Goal: Task Accomplishment & Management: Complete application form

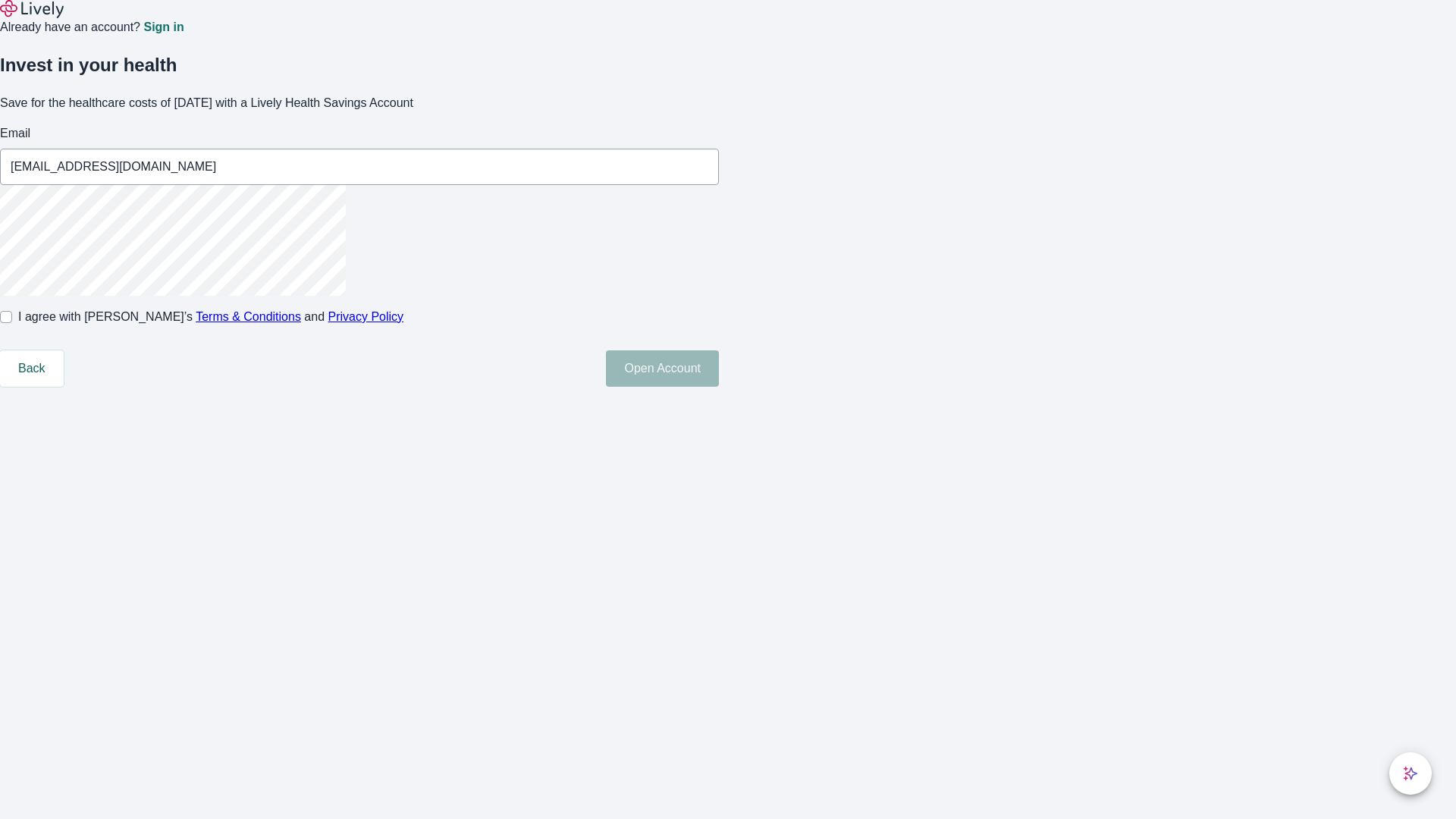
click at [12, 323] on input "I agree with Lively’s Terms & Conditions and Privacy Policy" at bounding box center [6, 317] width 12 height 12
checkbox input "true"
click at [719, 387] on button "Open Account" at bounding box center [662, 368] width 113 height 36
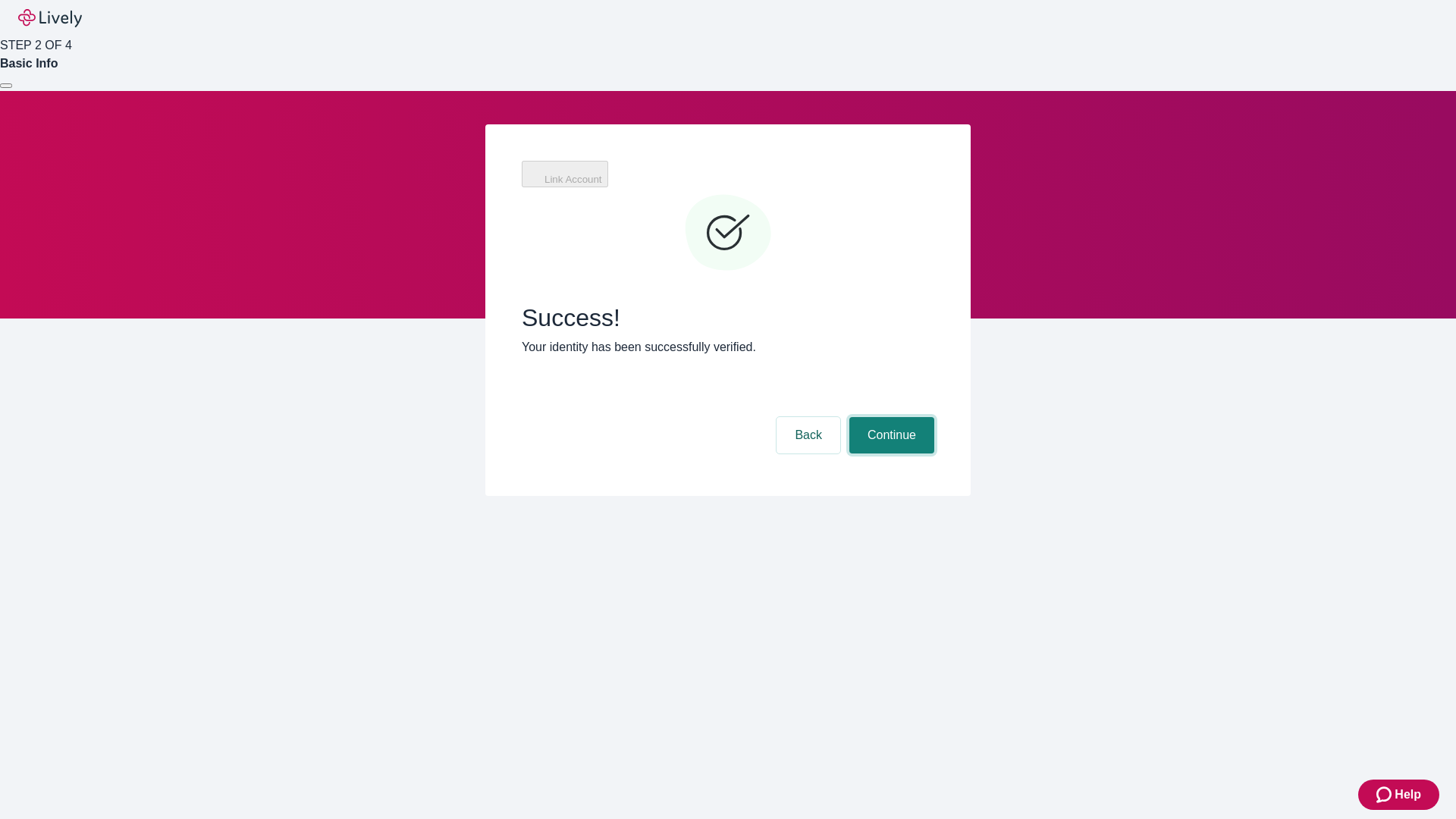
click at [890, 418] on button "Continue" at bounding box center [892, 435] width 85 height 36
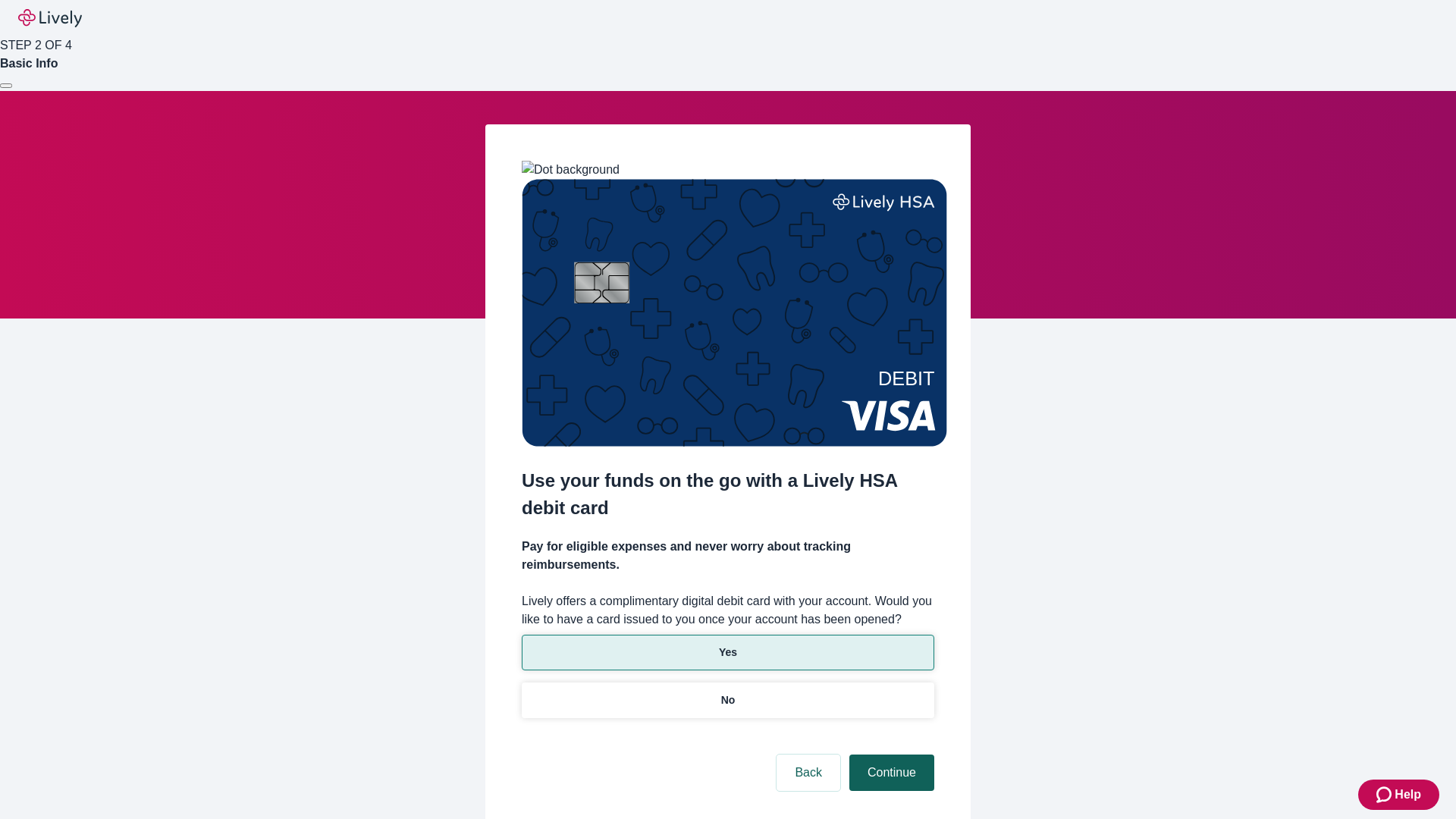
click at [728, 645] on p "Yes" at bounding box center [728, 653] width 19 height 16
click at [890, 755] on button "Continue" at bounding box center [892, 773] width 85 height 36
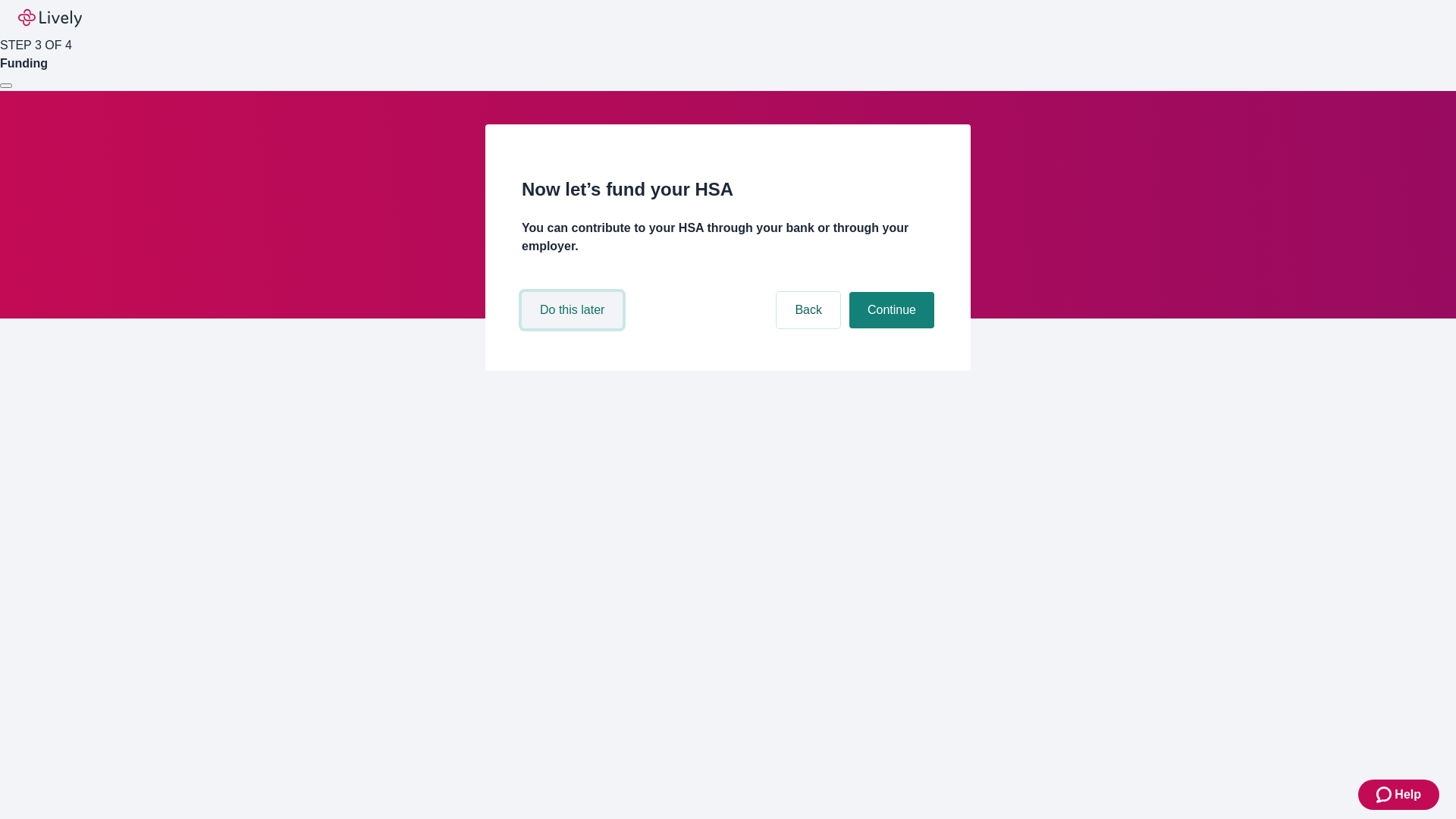
click at [574, 329] on button "Do this later" at bounding box center [572, 310] width 101 height 36
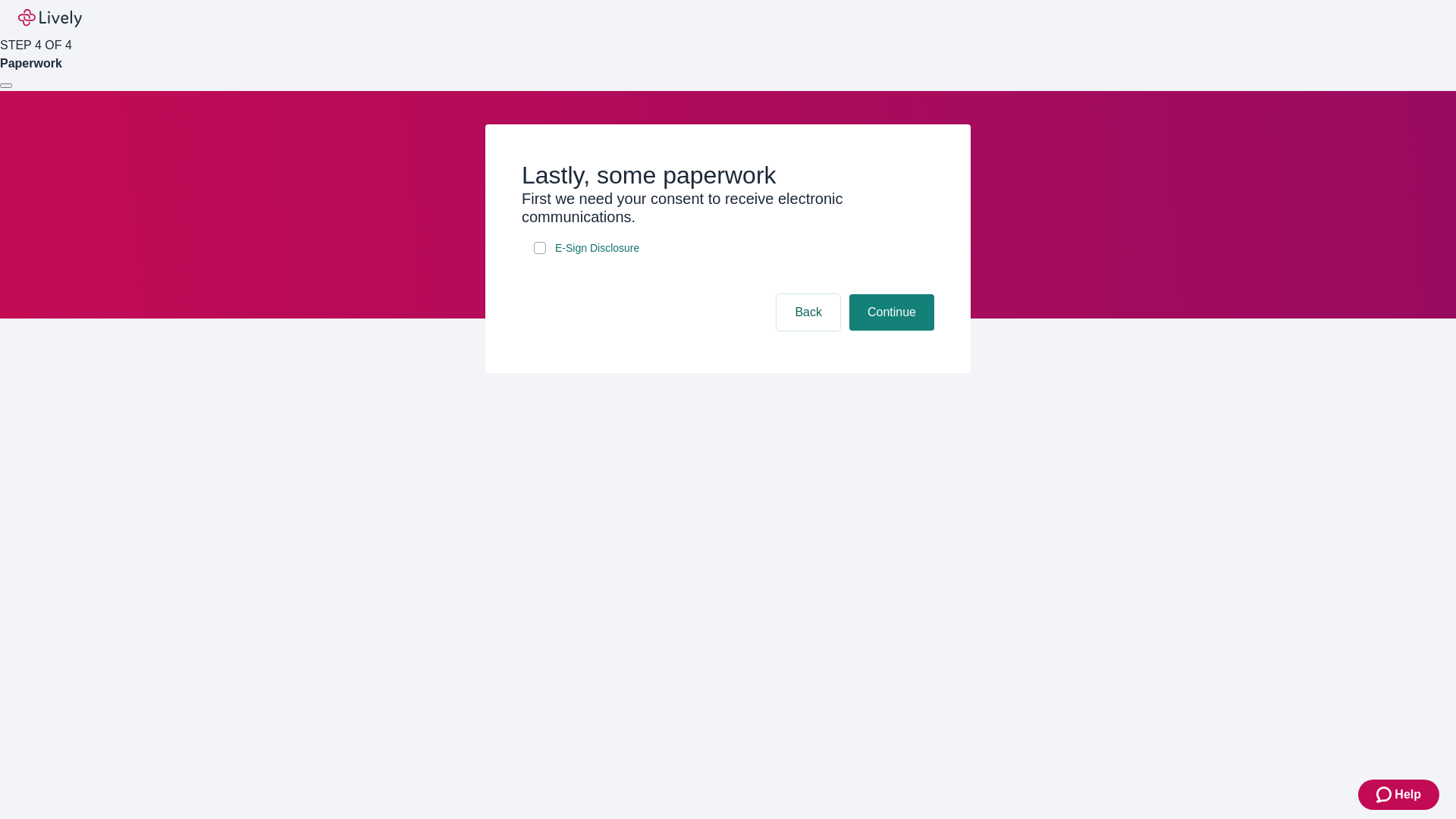
click at [540, 254] on input "E-Sign Disclosure" at bounding box center [539, 248] width 12 height 12
checkbox input "true"
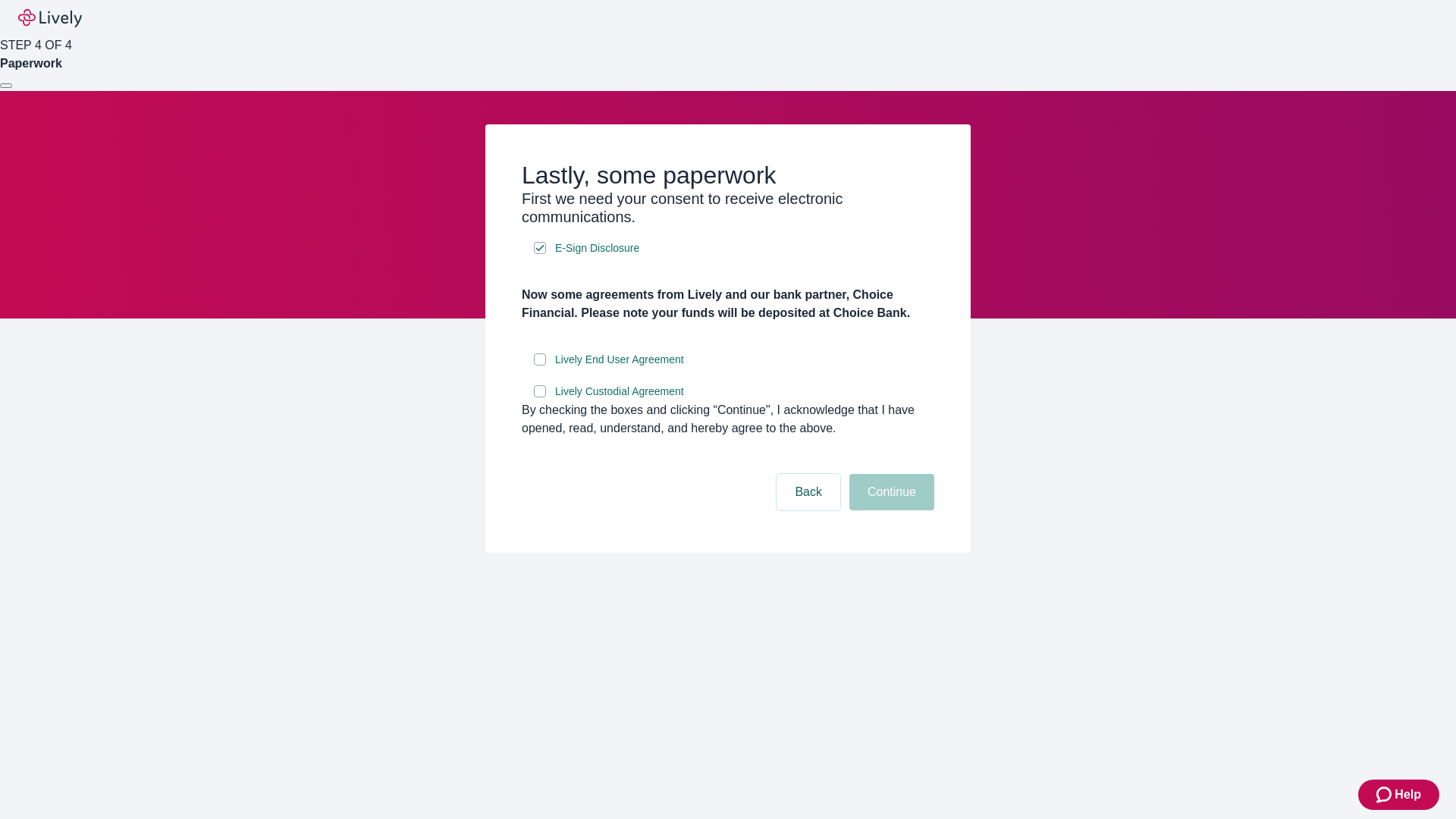
click at [540, 366] on input "Lively End User Agreement" at bounding box center [539, 359] width 12 height 12
checkbox input "true"
click at [540, 397] on input "Lively Custodial Agreement" at bounding box center [539, 391] width 12 height 12
checkbox input "true"
click at [890, 510] on button "Continue" at bounding box center [892, 492] width 85 height 36
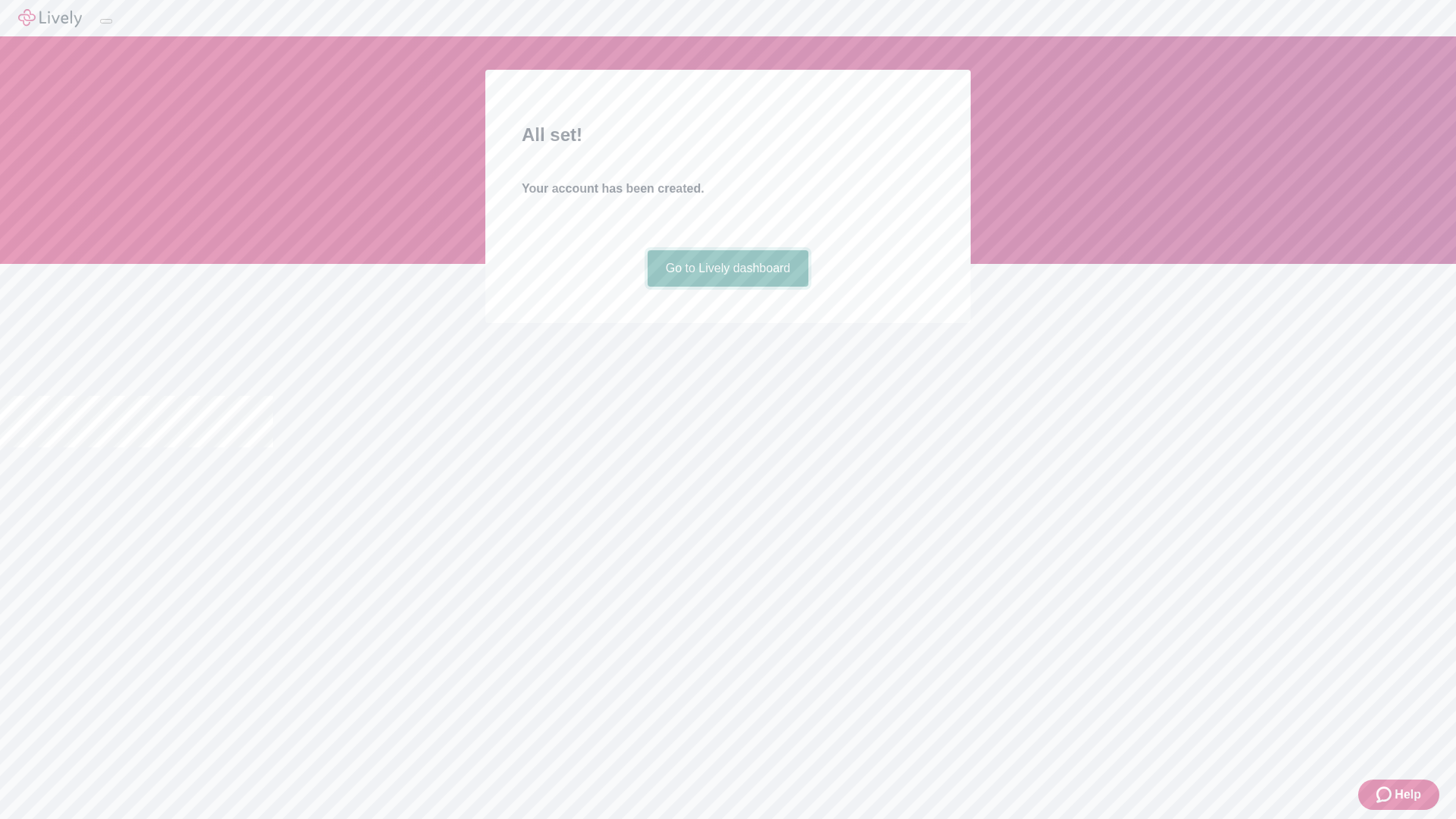
click at [728, 287] on link "Go to Lively dashboard" at bounding box center [728, 268] width 162 height 36
